Goal: Task Accomplishment & Management: Manage account settings

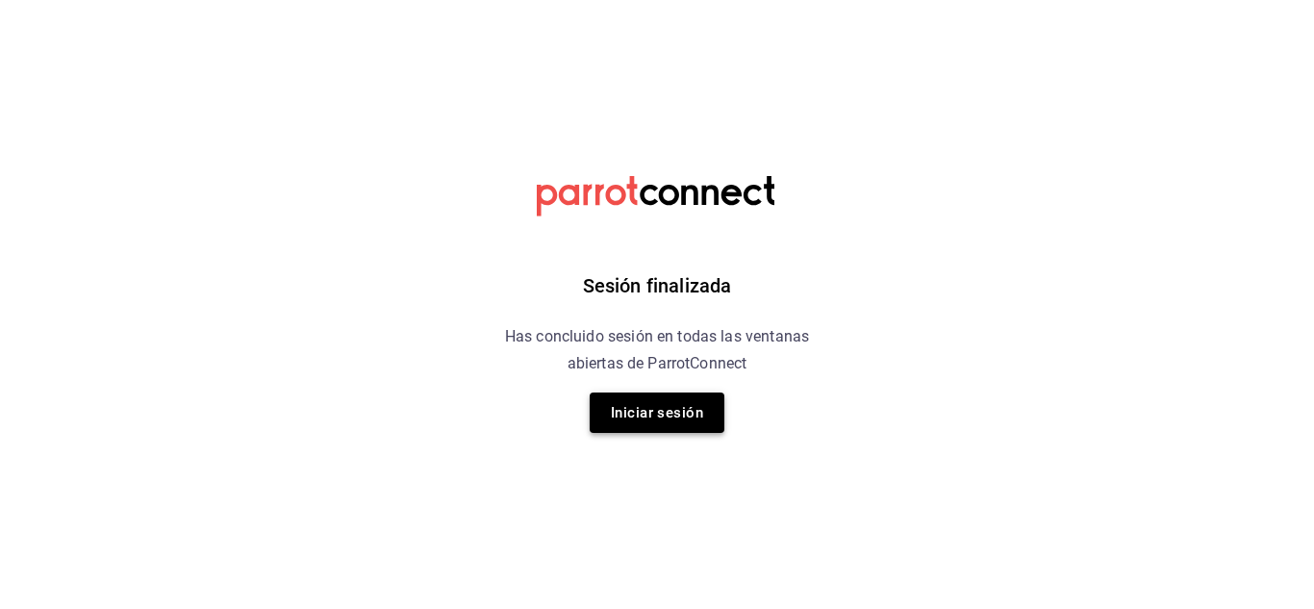
click at [648, 419] on button "Iniciar sesión" at bounding box center [657, 412] width 135 height 40
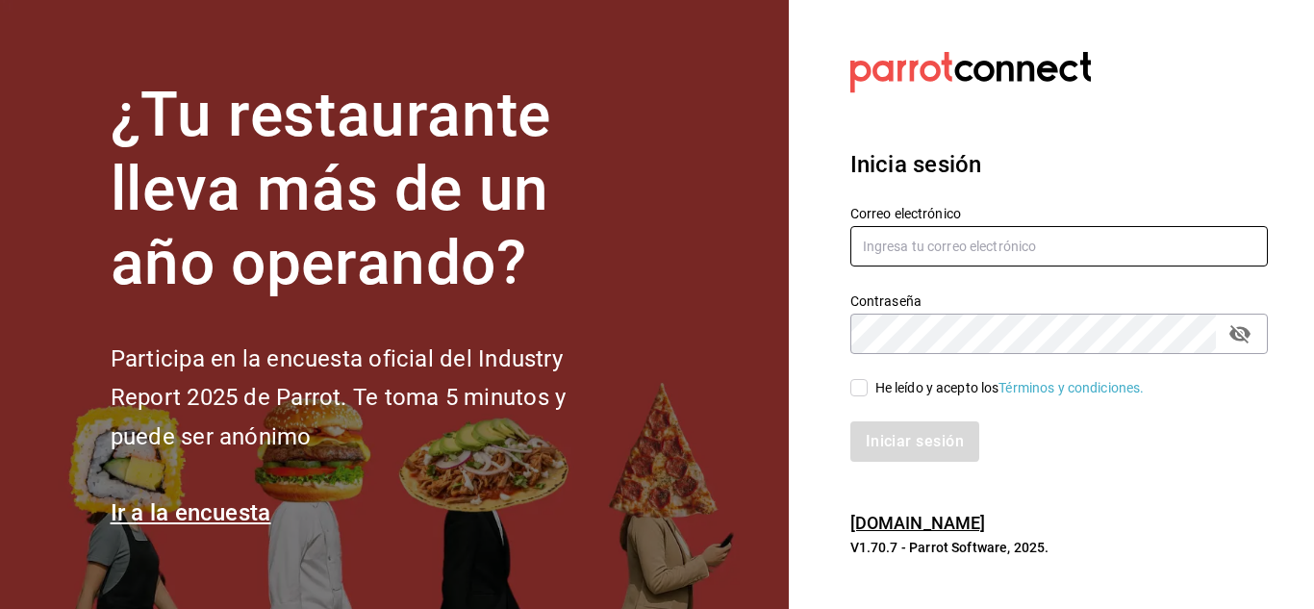
click at [1123, 264] on input "text" at bounding box center [1058, 246] width 417 height 40
type input "[EMAIL_ADDRESS][DOMAIN_NAME]"
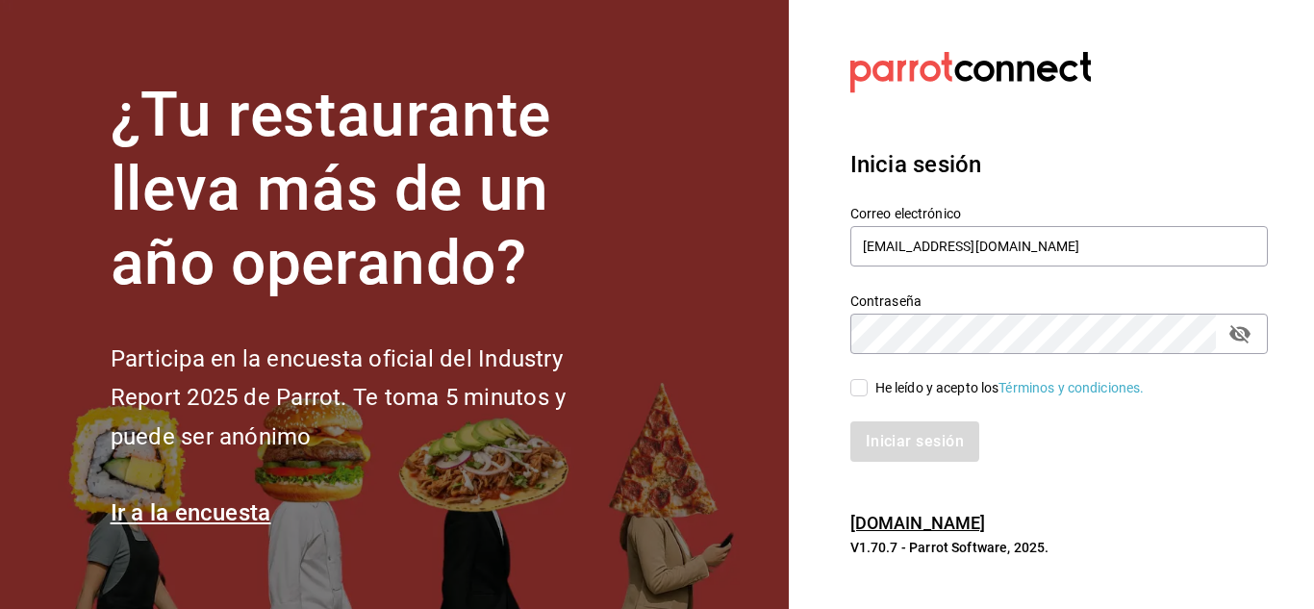
click at [1249, 336] on icon "passwordField" at bounding box center [1239, 334] width 21 height 18
click at [862, 388] on input "He leído y acepto los Términos y condiciones." at bounding box center [858, 387] width 17 height 17
checkbox input "true"
click at [897, 437] on button "Iniciar sesión" at bounding box center [915, 441] width 131 height 40
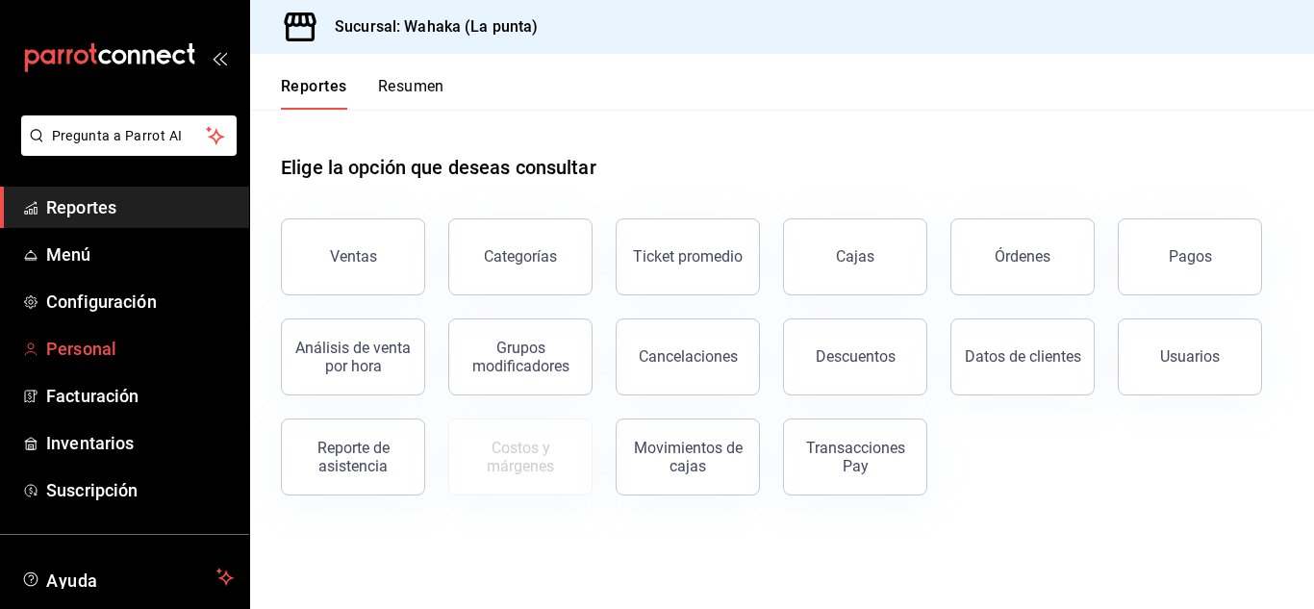
click at [74, 349] on span "Personal" at bounding box center [140, 349] width 188 height 26
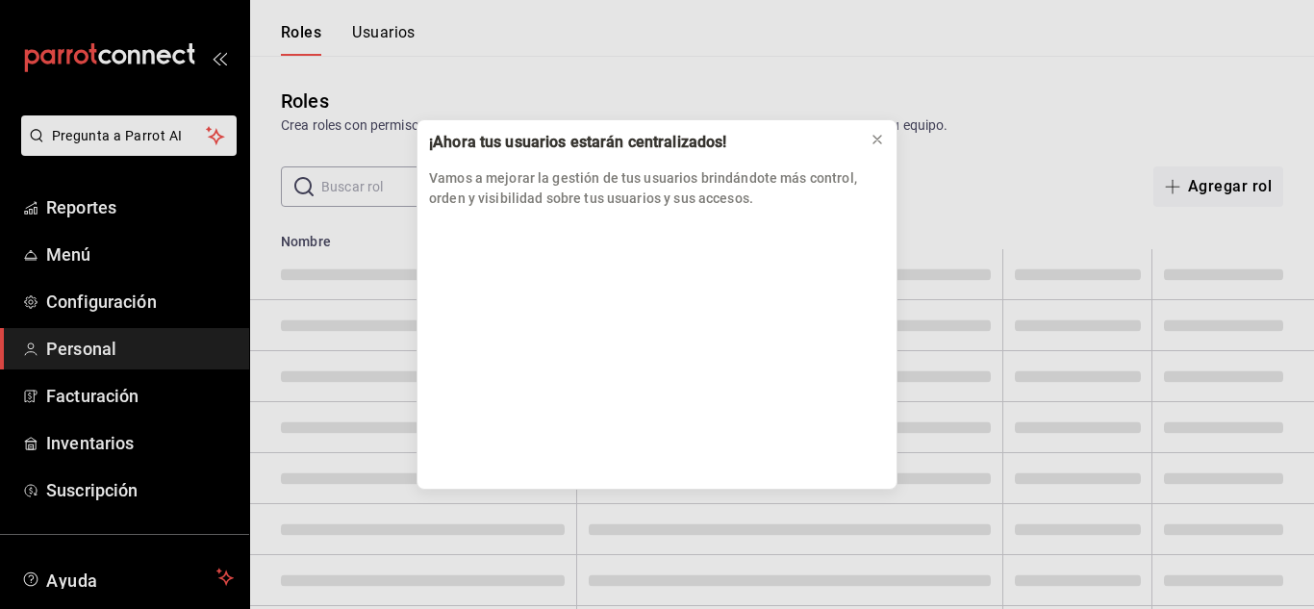
click at [107, 442] on div "¡Ahora tus usuarios estarán centralizados! Vamos a mejorar la gestión de tus us…" at bounding box center [657, 304] width 1314 height 609
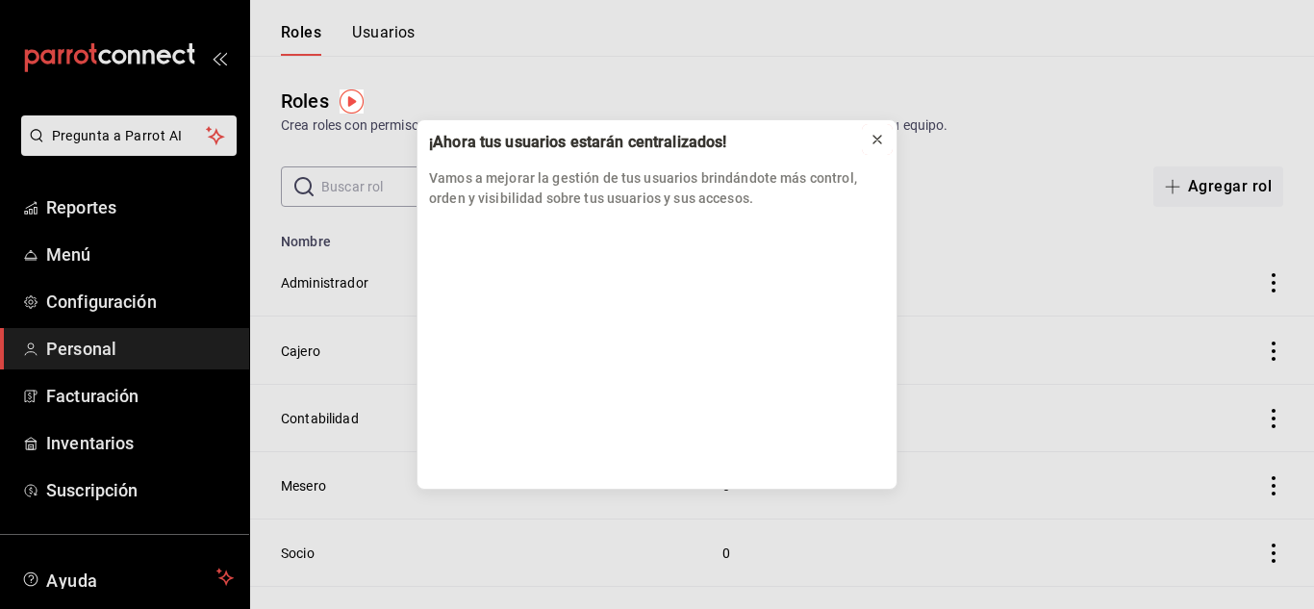
click at [881, 137] on icon at bounding box center [877, 140] width 8 height 8
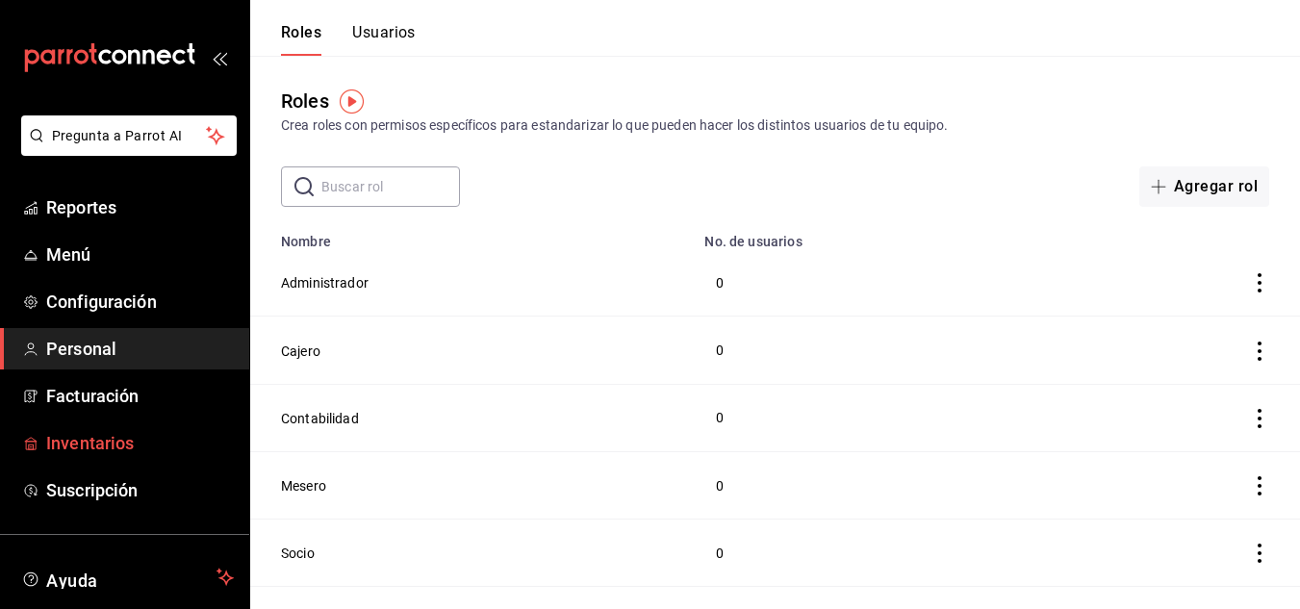
click at [89, 440] on span "Inventarios" at bounding box center [140, 443] width 188 height 26
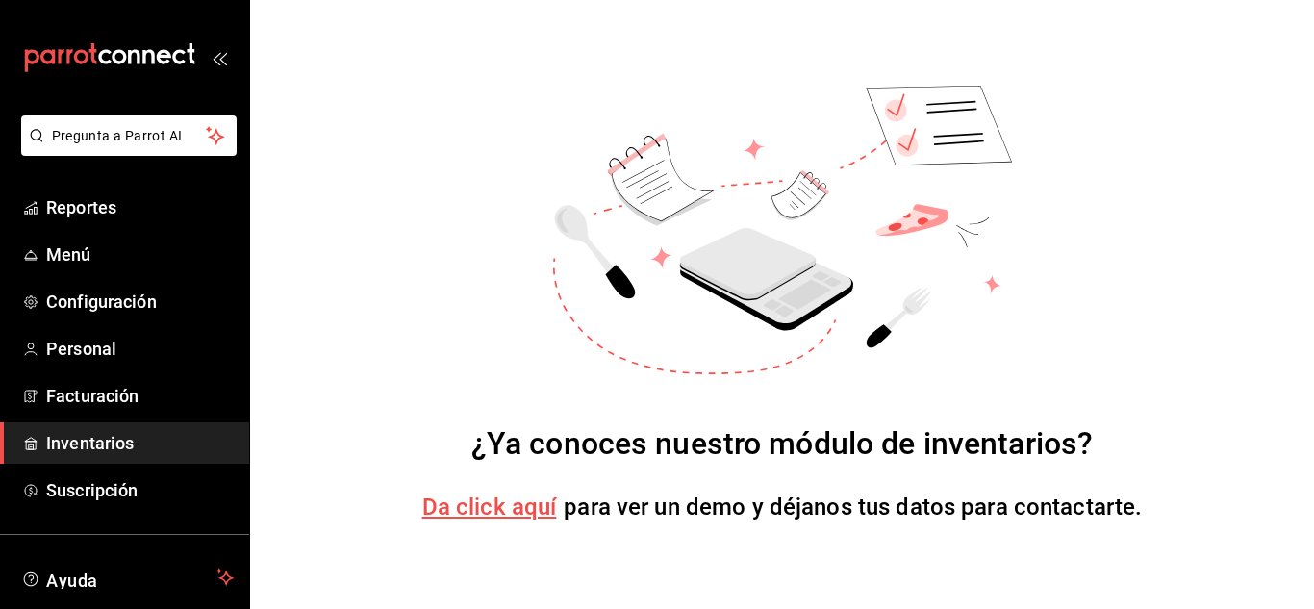
click at [479, 507] on span "Da click aquí" at bounding box center [489, 506] width 135 height 27
click at [105, 442] on span "Inventarios" at bounding box center [140, 443] width 188 height 26
click at [138, 298] on span "Configuración" at bounding box center [140, 302] width 188 height 26
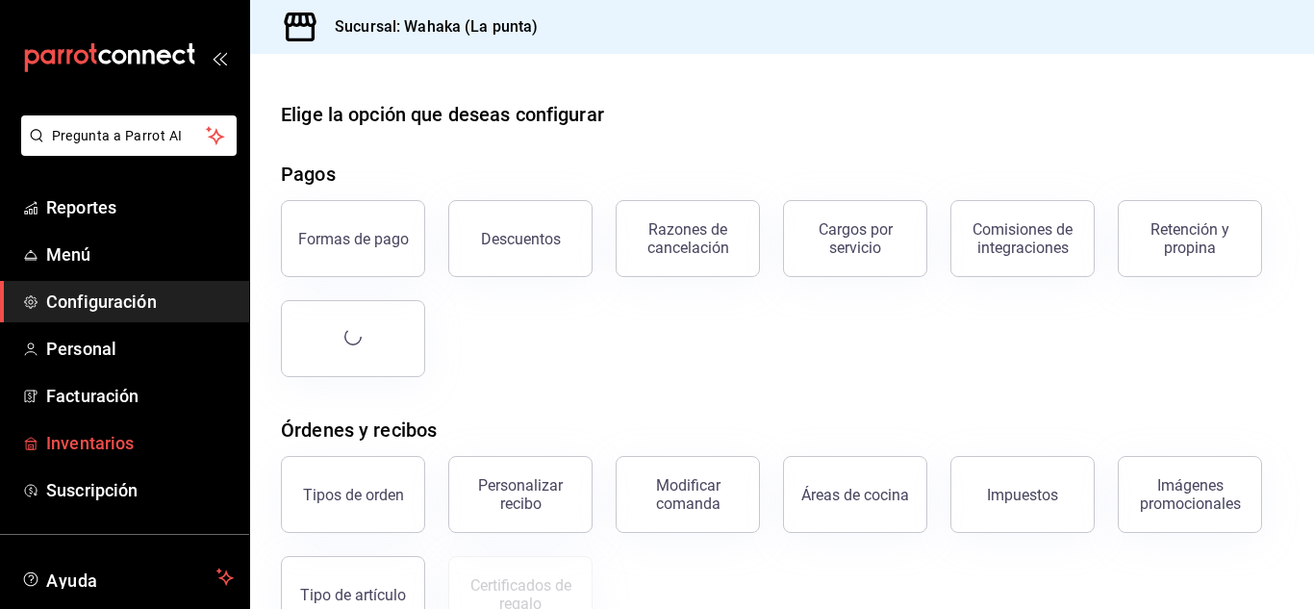
click at [89, 452] on span "Inventarios" at bounding box center [140, 443] width 188 height 26
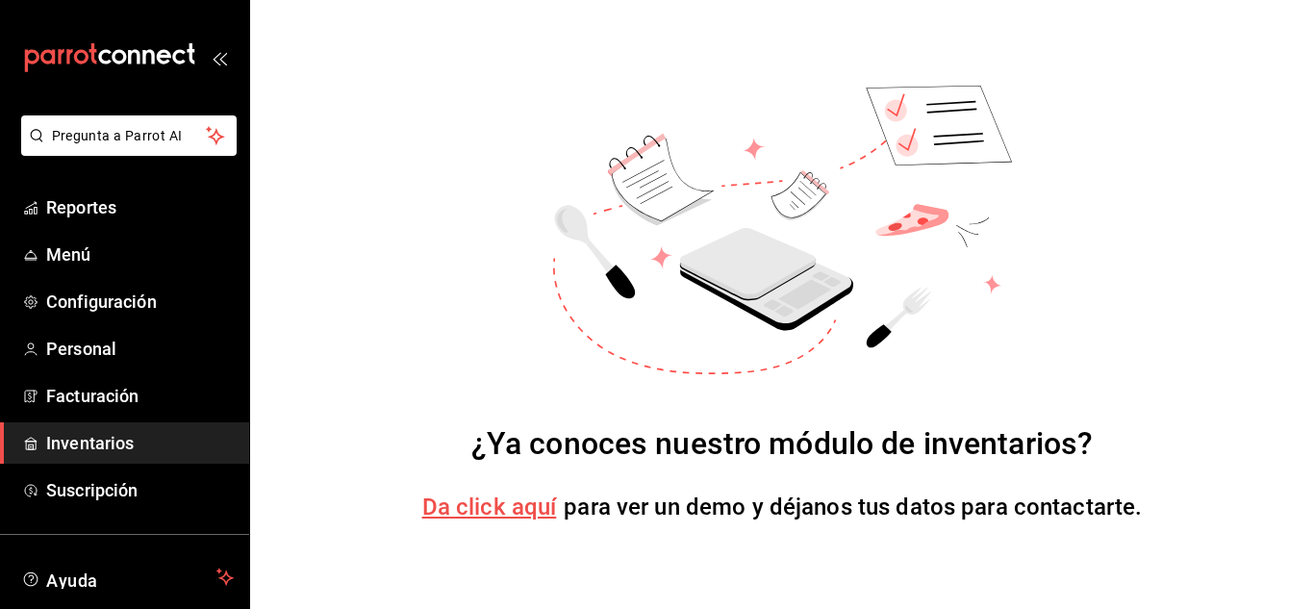
click at [928, 357] on icon at bounding box center [782, 230] width 459 height 289
click at [480, 504] on span "Da click aquí" at bounding box center [489, 506] width 135 height 27
click at [71, 445] on span "Inventarios" at bounding box center [140, 443] width 188 height 26
click at [482, 502] on span "Da click aquí" at bounding box center [489, 506] width 135 height 27
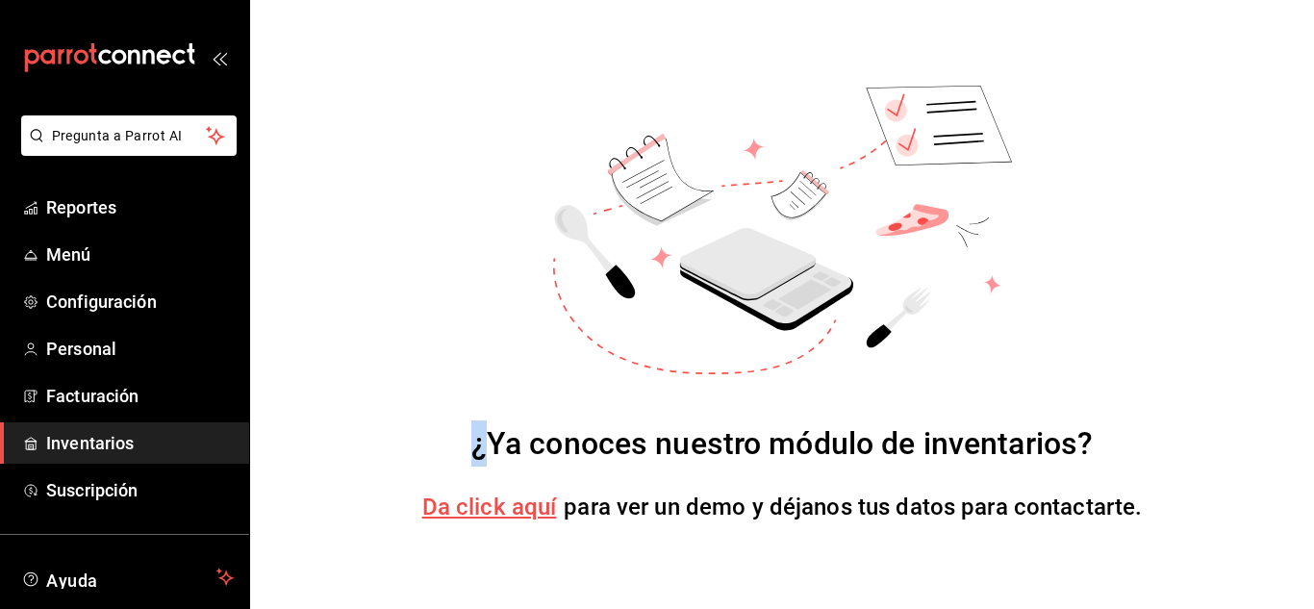
click at [68, 452] on span "Inventarios" at bounding box center [140, 443] width 188 height 26
